Goal: Task Accomplishment & Management: Use online tool/utility

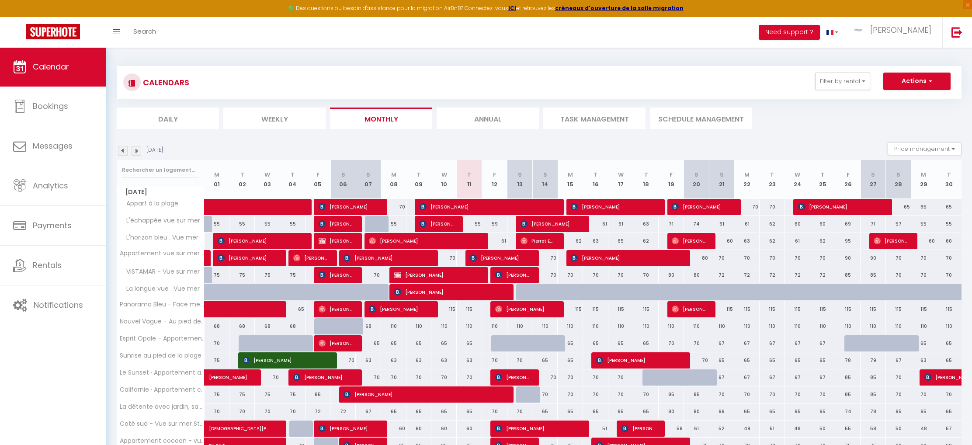
click at [137, 146] on img at bounding box center [137, 151] width 10 height 10
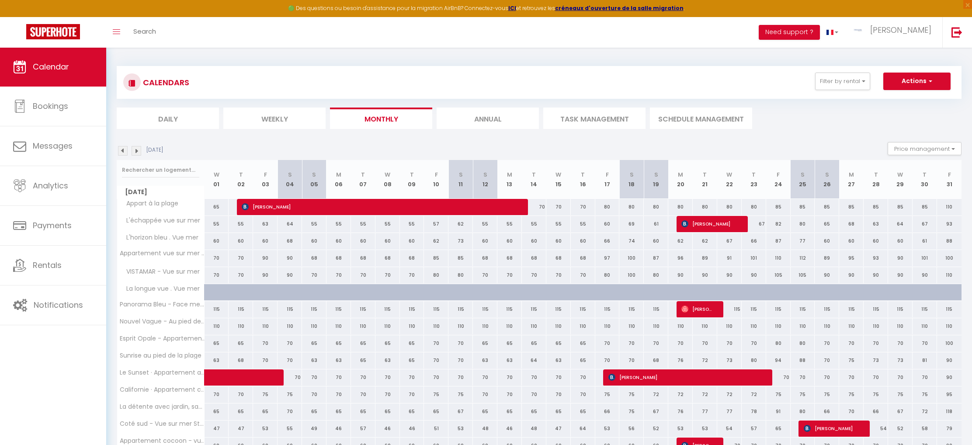
click at [142, 152] on div "[DATE]" at bounding box center [141, 151] width 49 height 10
click at [138, 151] on img at bounding box center [137, 151] width 10 height 10
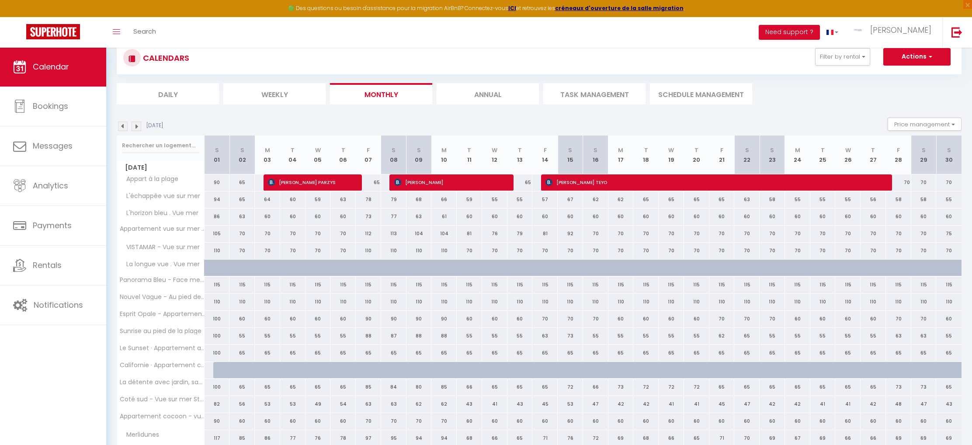
scroll to position [18, 0]
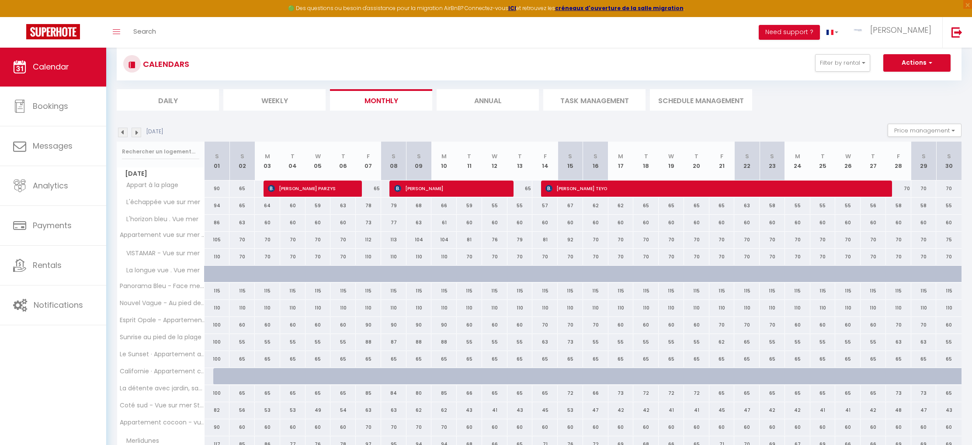
click at [123, 131] on img at bounding box center [123, 133] width 10 height 10
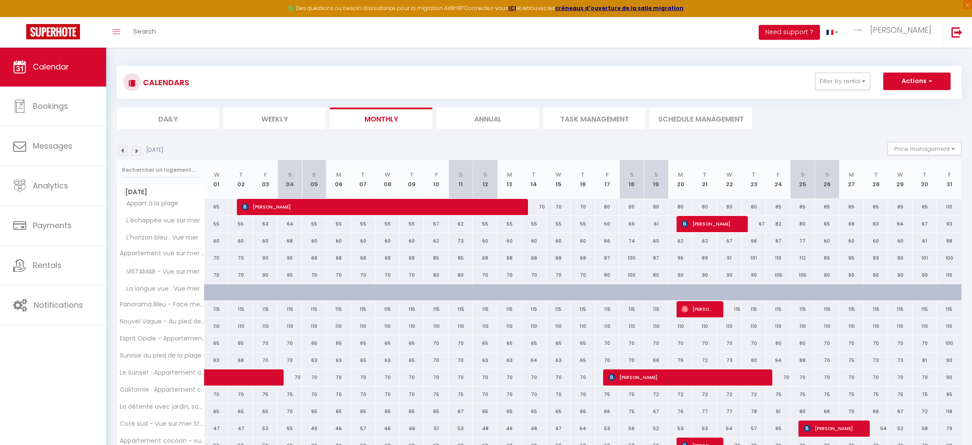
scroll to position [0, 0]
click at [124, 149] on img at bounding box center [123, 151] width 10 height 10
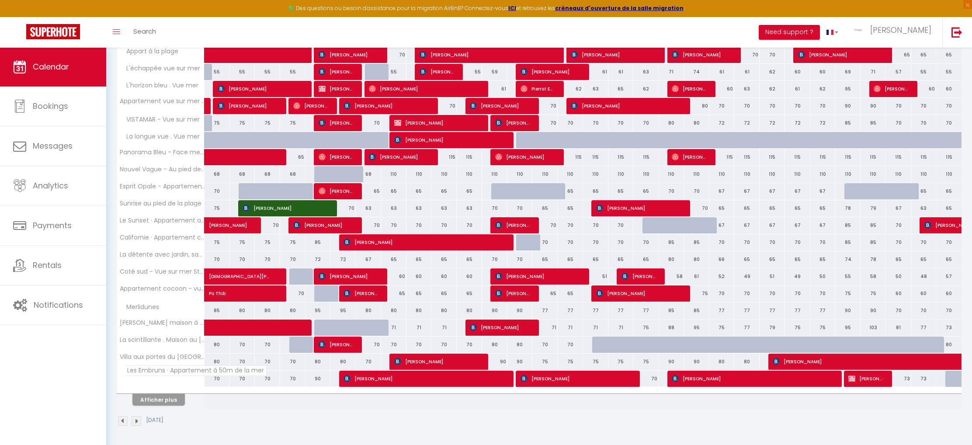
scroll to position [152, 0]
click at [154, 398] on button "Afficher plus" at bounding box center [158, 400] width 52 height 12
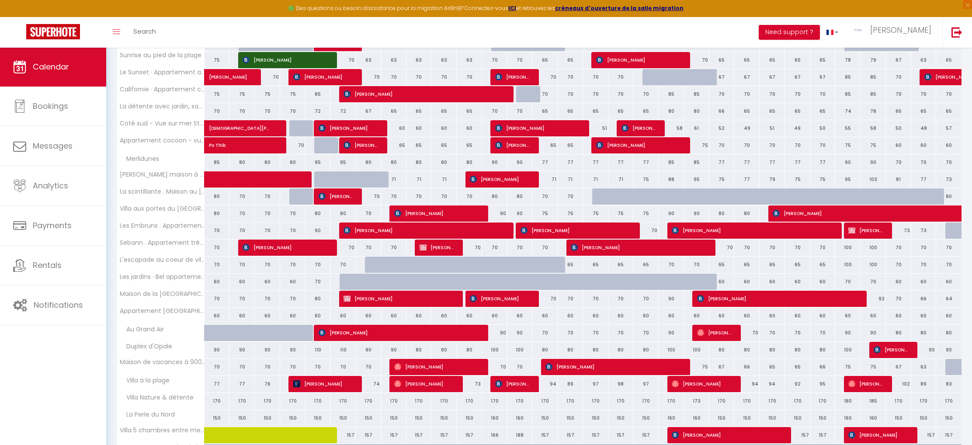
scroll to position [296, 0]
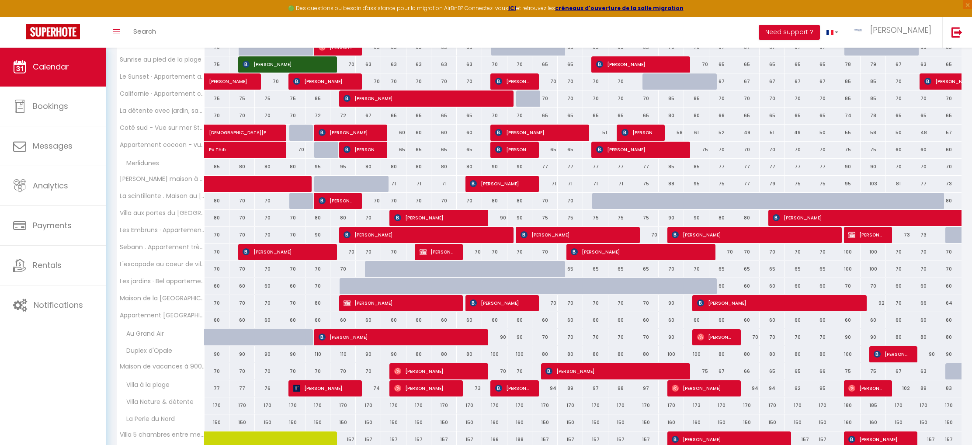
click at [442, 257] on span "[PERSON_NAME]" at bounding box center [436, 251] width 34 height 17
select select "OK"
select select "KO"
select select "0"
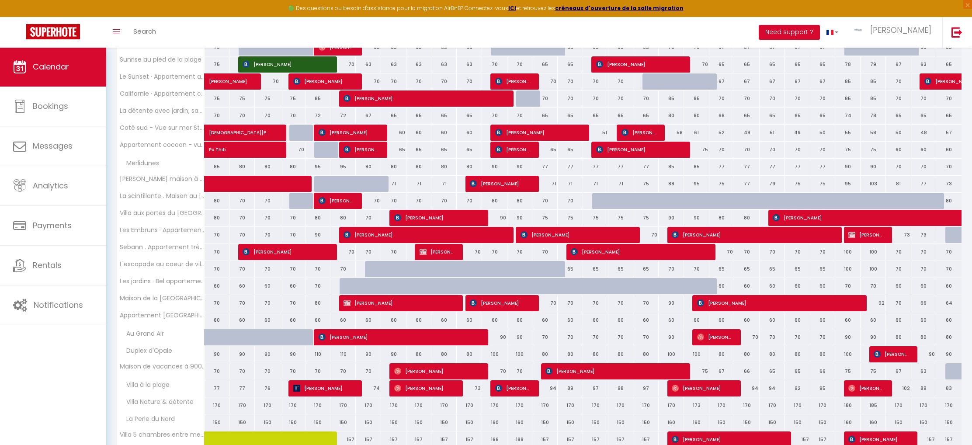
select select "1"
select select
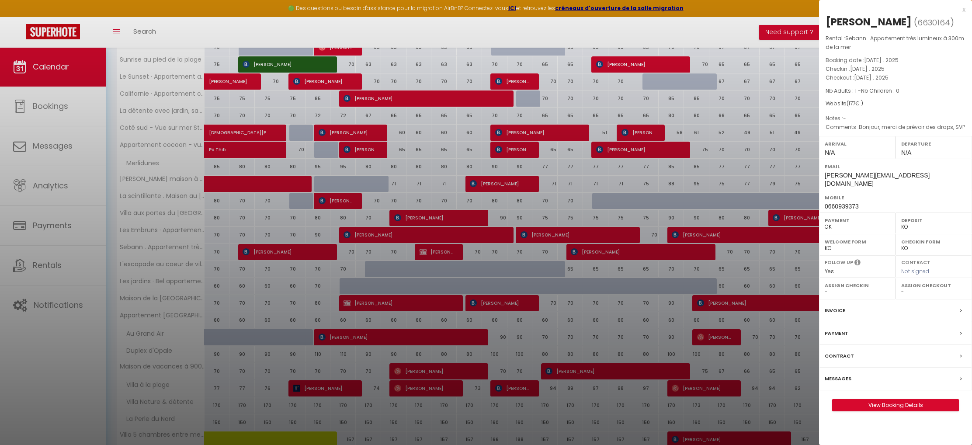
select select "3816"
click at [828, 374] on label "Messages" at bounding box center [837, 378] width 27 height 9
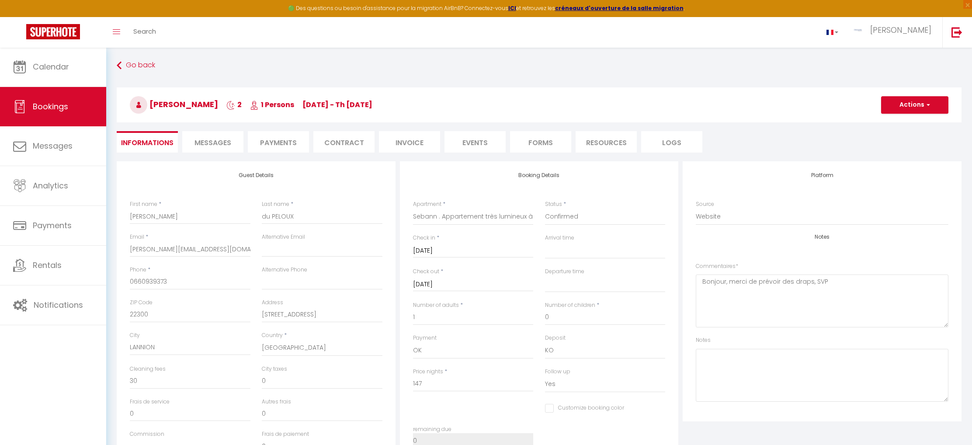
scroll to position [1304, 0]
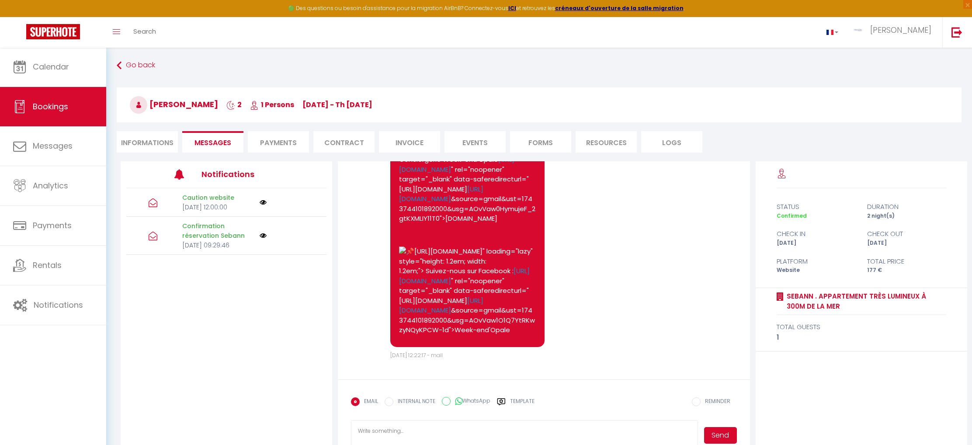
click at [298, 140] on li "Payments" at bounding box center [278, 141] width 61 height 21
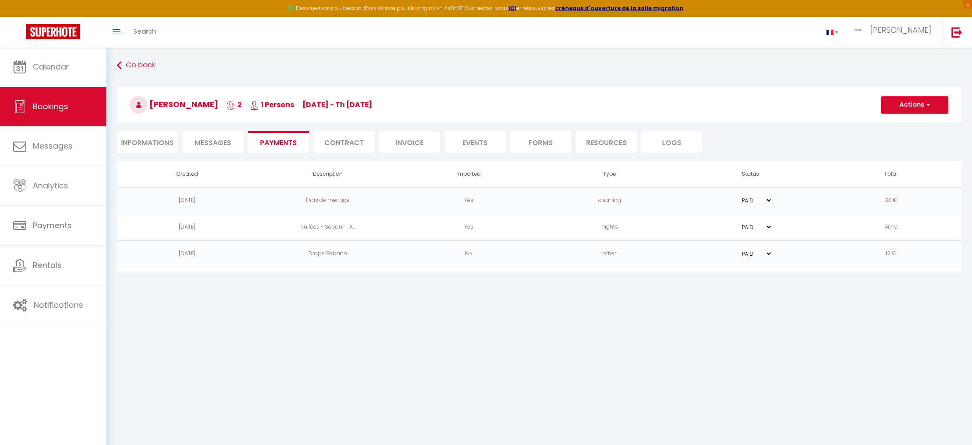
click at [392, 142] on li "Invoice" at bounding box center [409, 141] width 61 height 21
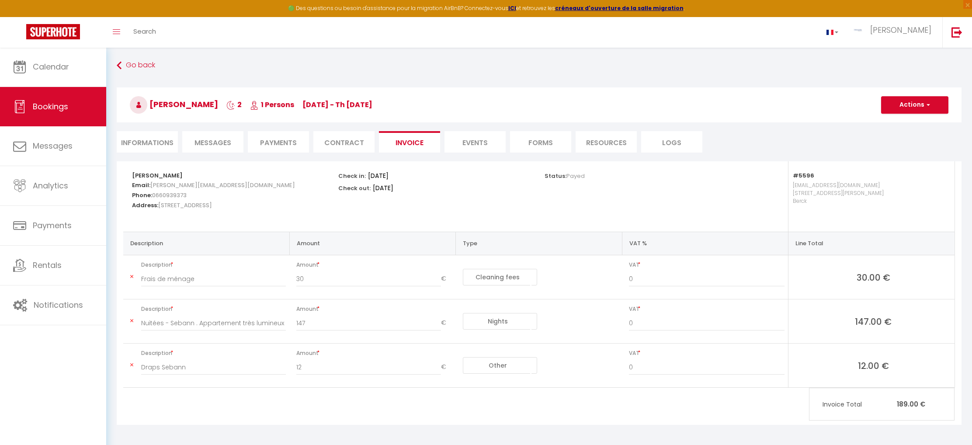
click at [914, 103] on button "Actions" at bounding box center [914, 104] width 67 height 17
click at [891, 148] on link "Send Invoice" at bounding box center [905, 146] width 69 height 11
type input "[PERSON_NAME][EMAIL_ADDRESS][DOMAIN_NAME]"
select select "fr"
type input "Votre facture 6630164 - Sebann . Appartement très lumineux à 300m de la mer"
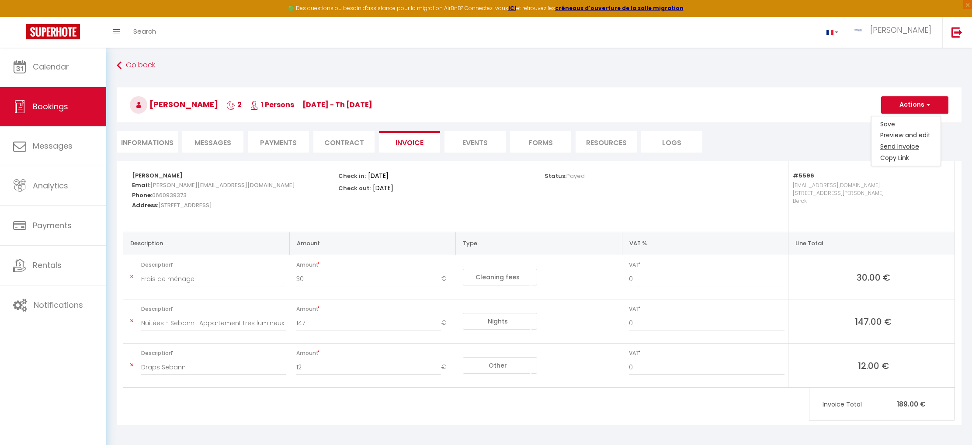
type textarea "Bonjour, Voici le lien pour télécharger votre facture : [URL][DOMAIN_NAME] Déta…"
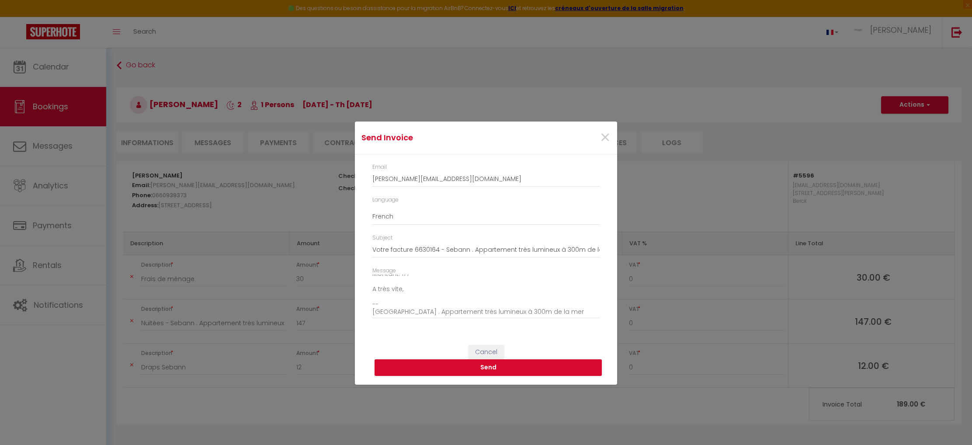
scroll to position [95, 0]
click at [453, 367] on button "Send" at bounding box center [487, 367] width 227 height 17
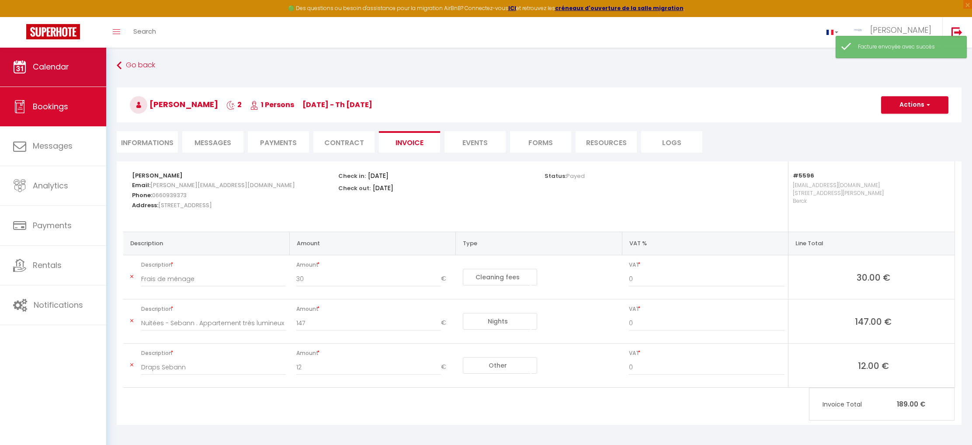
click at [63, 66] on span "Calendar" at bounding box center [51, 66] width 36 height 11
